Goal: Task Accomplishment & Management: Manage account settings

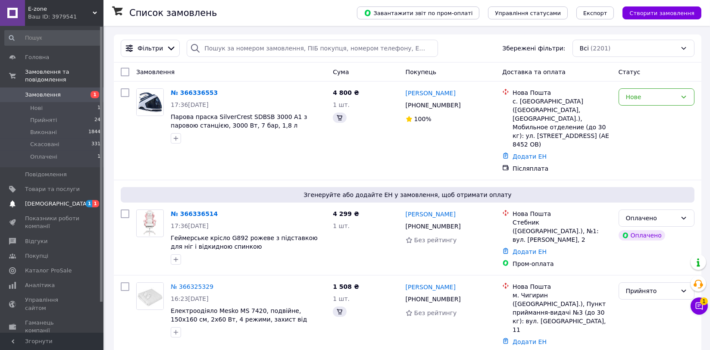
click at [68, 200] on span "[DEMOGRAPHIC_DATA]" at bounding box center [52, 204] width 55 height 8
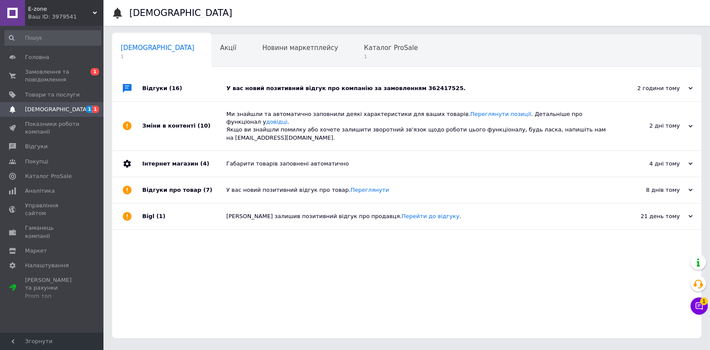
drag, startPoint x: 56, startPoint y: 109, endPoint x: 86, endPoint y: 114, distance: 29.7
click at [57, 109] on span "[DEMOGRAPHIC_DATA]" at bounding box center [52, 110] width 55 height 8
click at [364, 49] on span "Каталог ProSale" at bounding box center [391, 48] width 54 height 8
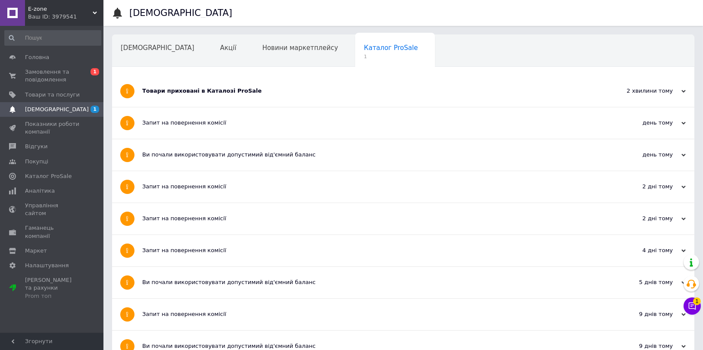
click at [291, 89] on div "Товари приховані в Каталозі ProSale" at bounding box center [370, 91] width 457 height 8
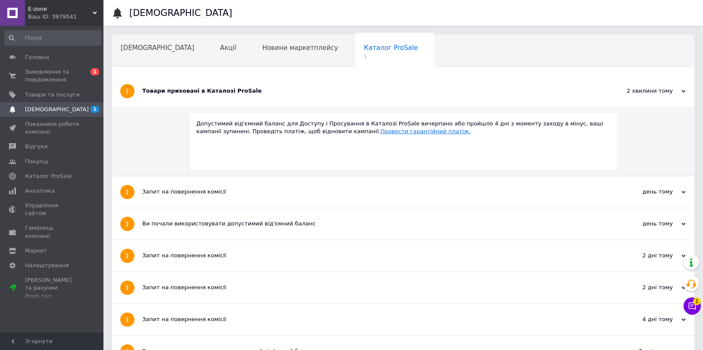
click at [380, 134] on link "Провести гарантійний платіж." at bounding box center [425, 131] width 90 height 6
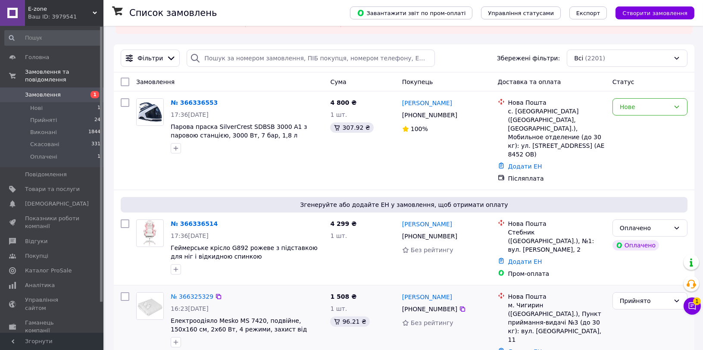
scroll to position [48, 0]
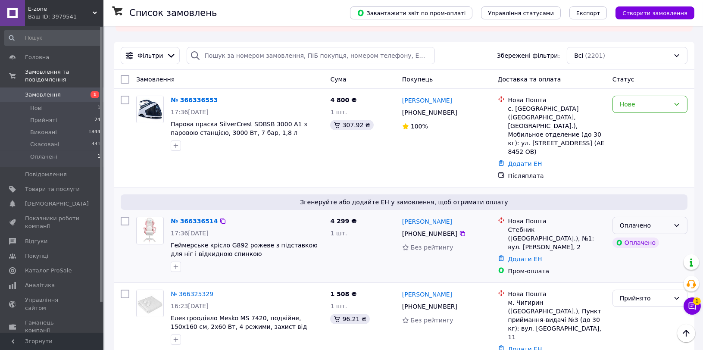
click at [676, 222] on icon at bounding box center [676, 225] width 7 height 7
click at [626, 226] on li "Прийнято" at bounding box center [650, 227] width 74 height 16
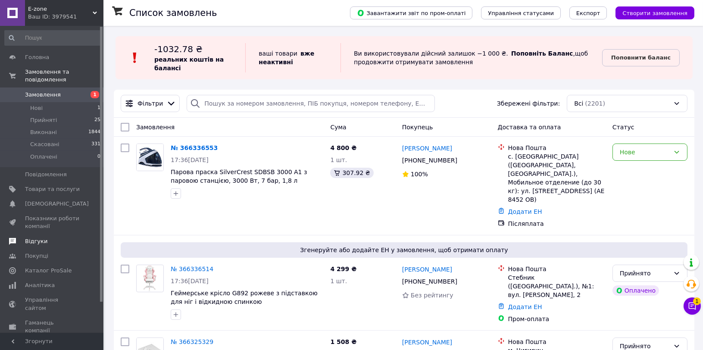
click at [48, 237] on span "Відгуки" at bounding box center [52, 241] width 55 height 8
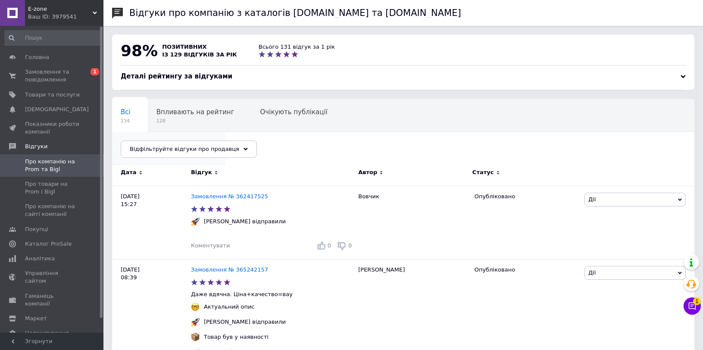
click at [208, 150] on span "1" at bounding box center [164, 153] width 87 height 6
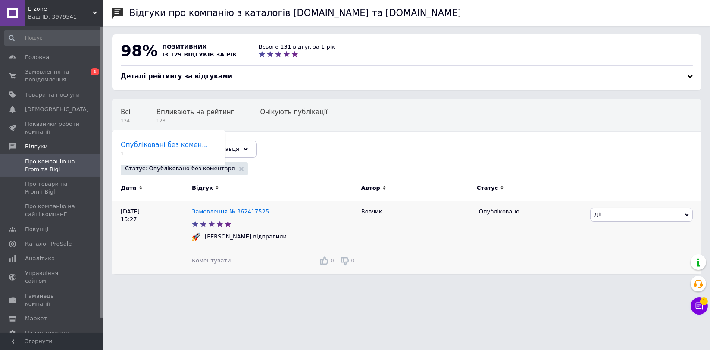
click at [637, 216] on span "Дії" at bounding box center [641, 215] width 103 height 14
drag, startPoint x: 480, startPoint y: 289, endPoint x: 382, endPoint y: 246, distance: 107.3
click at [481, 283] on html "E-zone Ваш ID: 3979541 Сайт E-zone Кабінет покупця Перевірити стан системи Стор…" at bounding box center [355, 141] width 710 height 283
click at [59, 75] on span "Замовлення та повідомлення" at bounding box center [52, 76] width 55 height 16
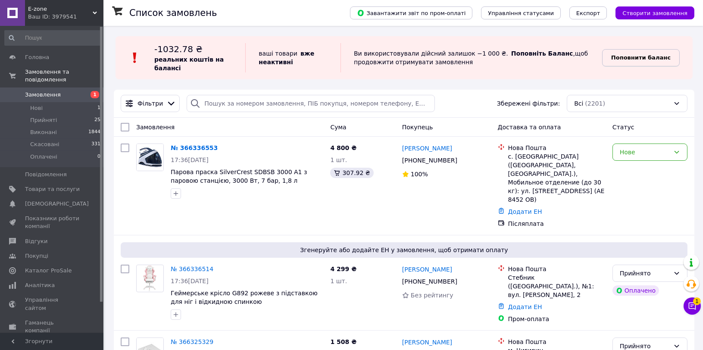
click at [637, 54] on b "Поповнити баланс" at bounding box center [640, 57] width 59 height 6
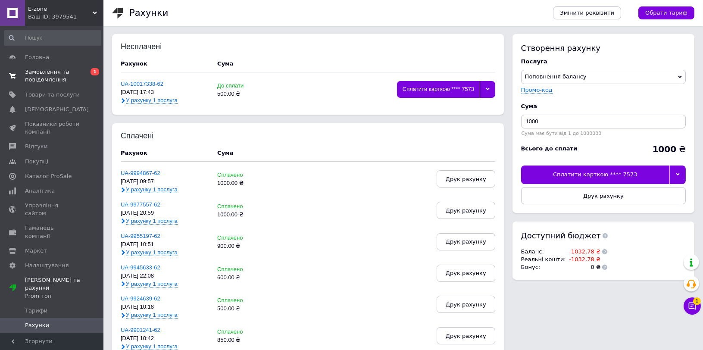
scroll to position [31, 0]
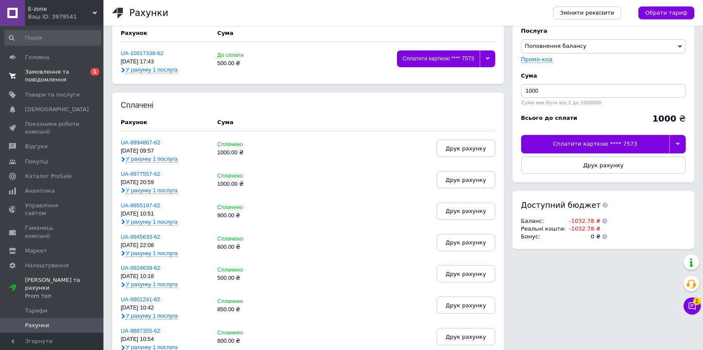
click at [54, 79] on span "Замовлення та повідомлення" at bounding box center [52, 76] width 55 height 16
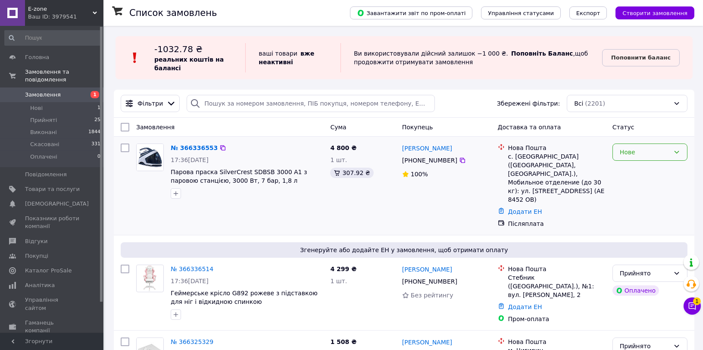
click at [667, 147] on div "Нове" at bounding box center [645, 151] width 50 height 9
click at [655, 171] on li "Прийнято" at bounding box center [650, 171] width 74 height 16
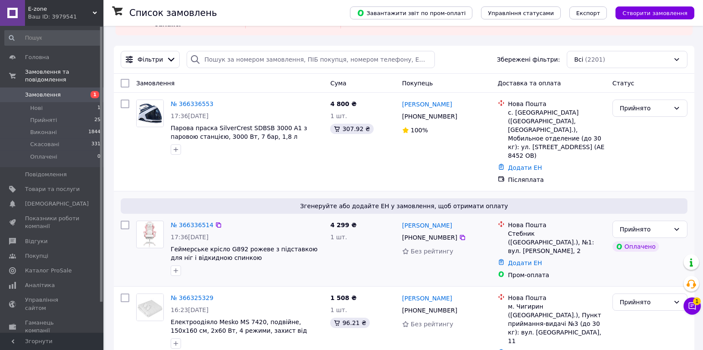
scroll to position [96, 0]
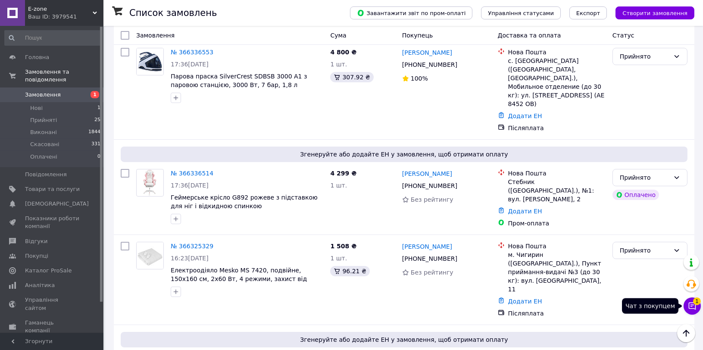
click at [693, 308] on icon at bounding box center [692, 306] width 9 height 9
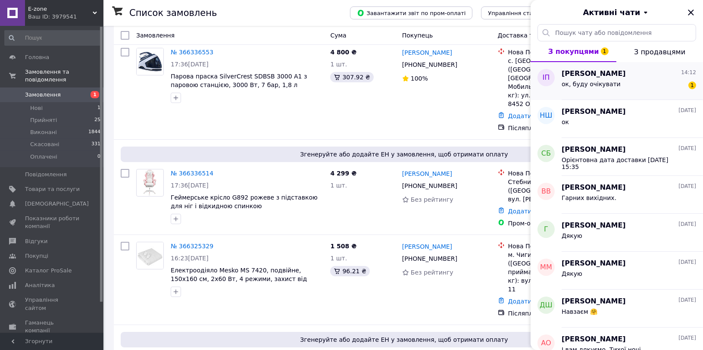
click at [598, 79] on div "ок, буду очікувати 1" at bounding box center [628, 86] width 134 height 14
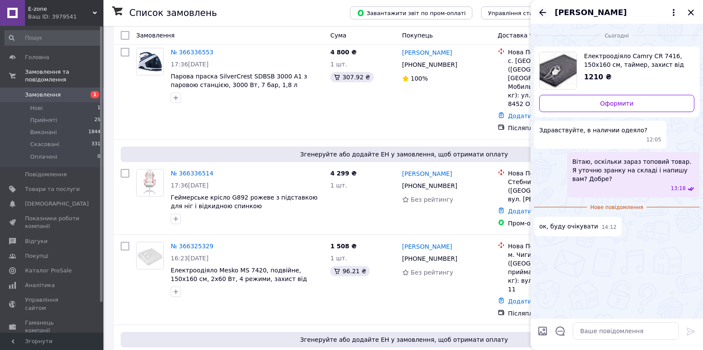
click at [542, 12] on icon "Назад" at bounding box center [542, 12] width 7 height 6
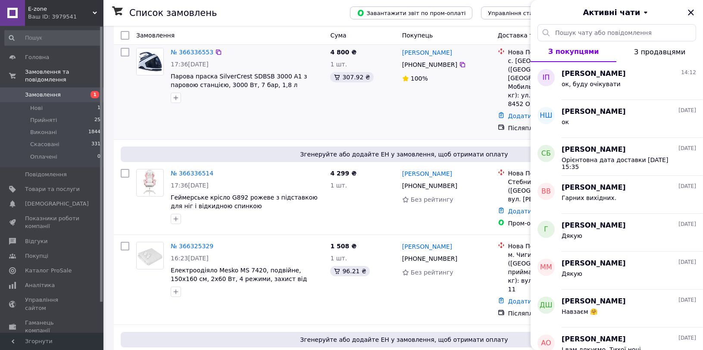
click at [211, 120] on div "№ 366336553 17:36, 12.10.2025 Парова праска SilverCrest SDBSB 3000 A1 з паровою…" at bounding box center [404, 90] width 580 height 98
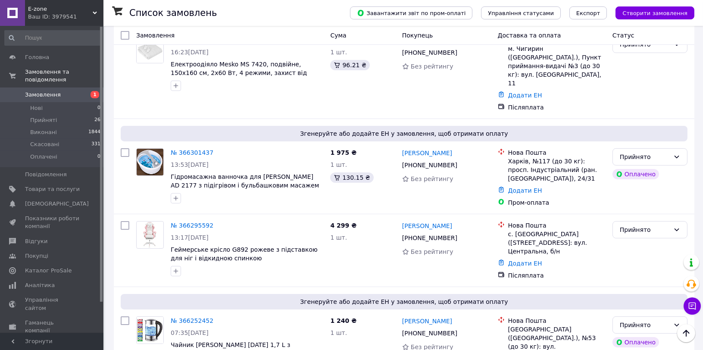
scroll to position [228, 0]
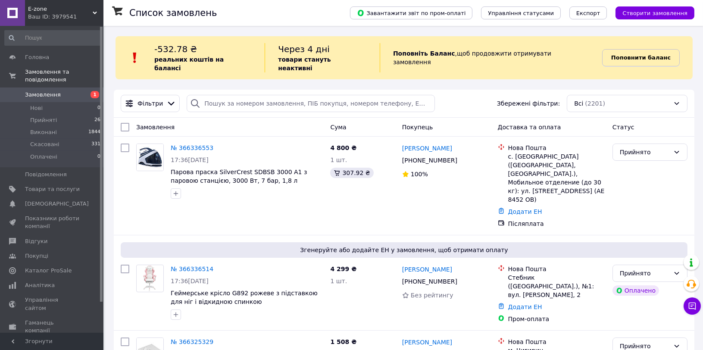
click at [641, 54] on b "Поповнити баланс" at bounding box center [640, 57] width 59 height 6
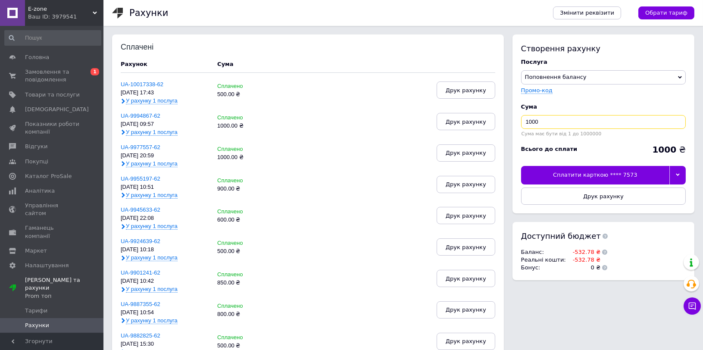
drag, startPoint x: 547, startPoint y: 123, endPoint x: 510, endPoint y: 115, distance: 38.3
click at [510, 115] on div "Створення рахунку Послуга Поповнення балансу Premium-дизайн Промо-код Cума 1000…" at bounding box center [601, 161] width 186 height 254
type input "550"
click at [674, 172] on div at bounding box center [677, 175] width 16 height 18
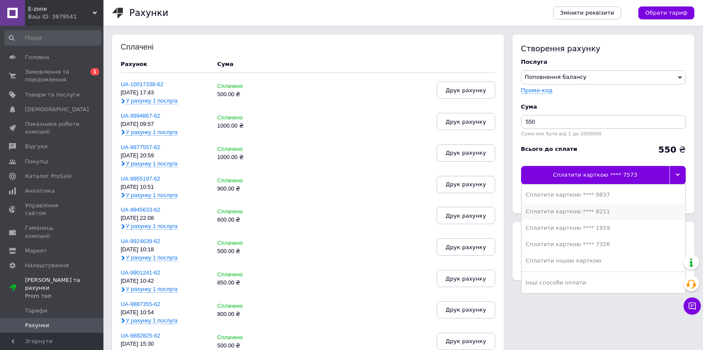
click at [632, 209] on div "Сплатити карткою **** 8211" at bounding box center [603, 212] width 155 height 8
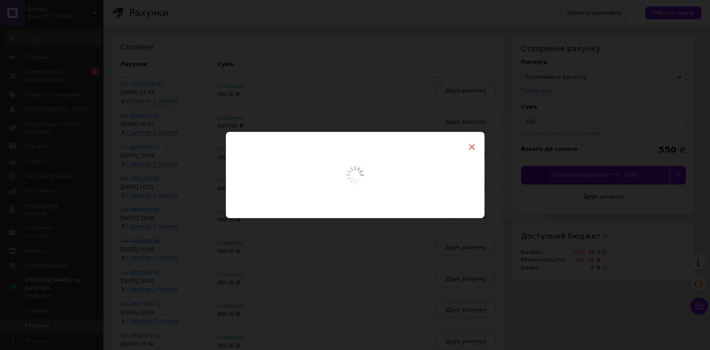
click at [473, 148] on span "×" at bounding box center [472, 147] width 8 height 15
